Goal: Check status: Check status

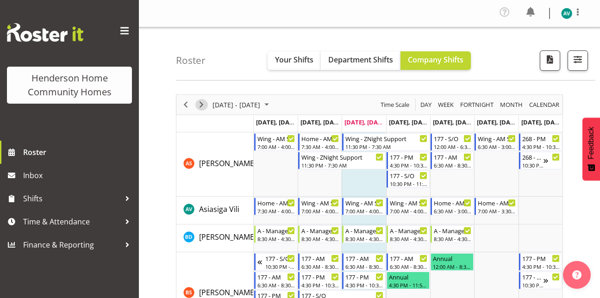
click at [204, 102] on span "Next" at bounding box center [201, 105] width 11 height 12
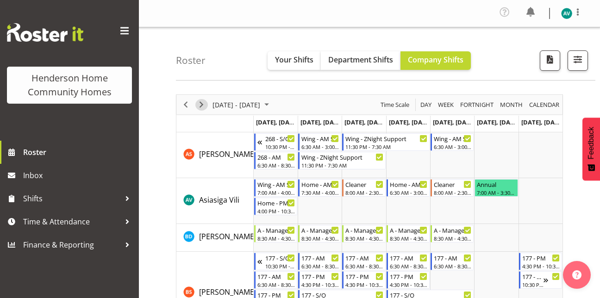
click at [204, 106] on span "Next" at bounding box center [201, 105] width 11 height 12
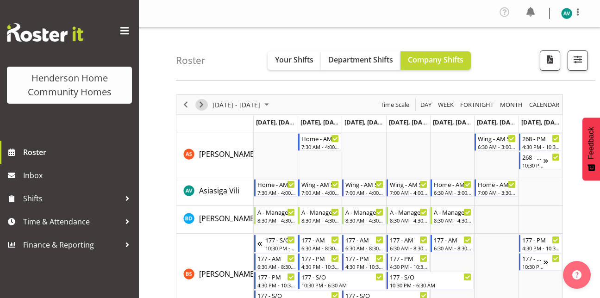
click at [200, 103] on span "Next" at bounding box center [201, 105] width 11 height 12
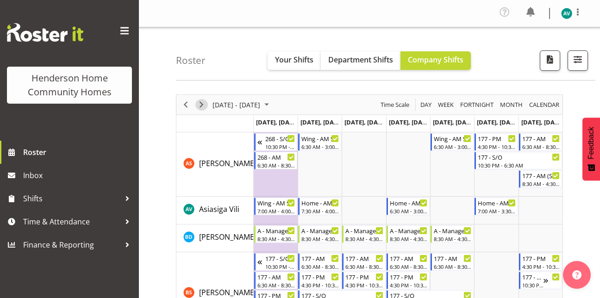
click at [197, 102] on span "Next" at bounding box center [201, 105] width 11 height 12
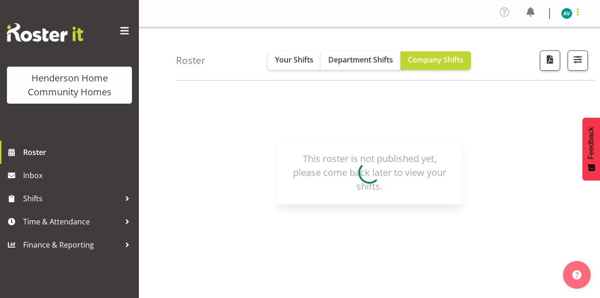
click at [573, 12] on span at bounding box center [577, 11] width 11 height 11
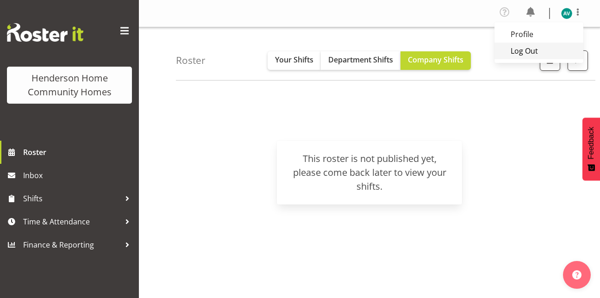
click at [525, 48] on link "Log Out" at bounding box center [538, 51] width 89 height 17
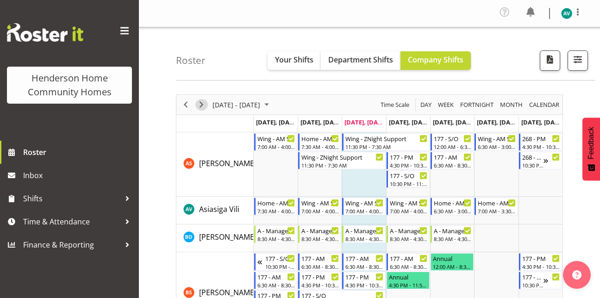
click at [202, 102] on span "Next" at bounding box center [201, 105] width 11 height 12
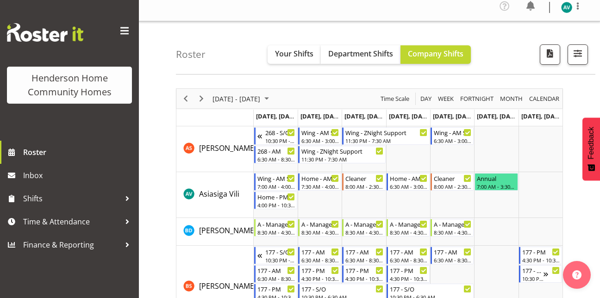
scroll to position [7, 0]
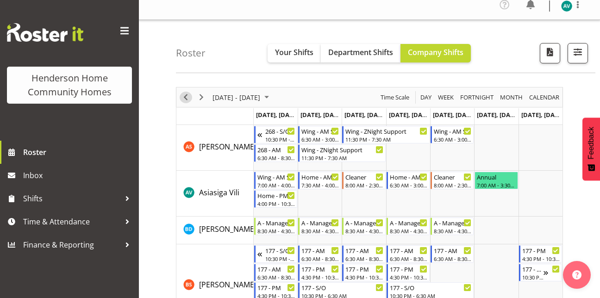
click at [188, 98] on span "Previous" at bounding box center [185, 98] width 11 height 12
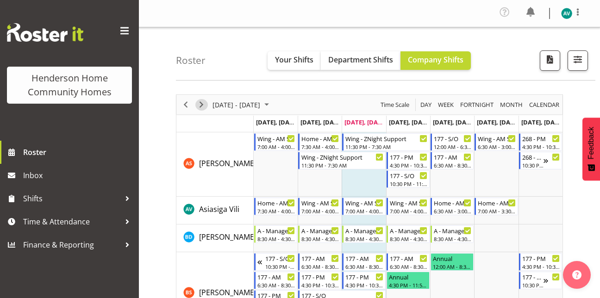
click at [197, 104] on span "Next" at bounding box center [201, 105] width 11 height 12
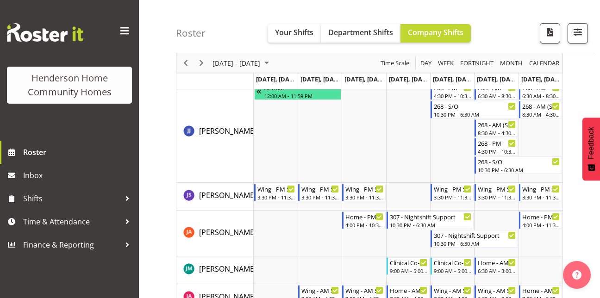
scroll to position [621, 0]
click at [321, 141] on td "Timeline Week of September 10, 2025" at bounding box center [320, 131] width 44 height 101
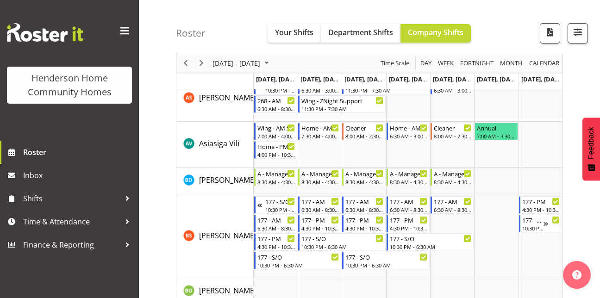
scroll to position [0, 0]
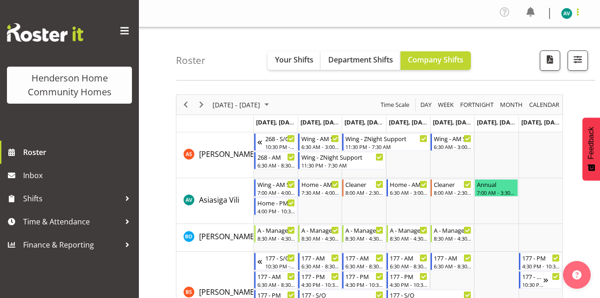
click at [576, 7] on span at bounding box center [577, 11] width 11 height 11
click at [515, 46] on link "Log Out" at bounding box center [538, 51] width 89 height 17
